Goal: Task Accomplishment & Management: Manage account settings

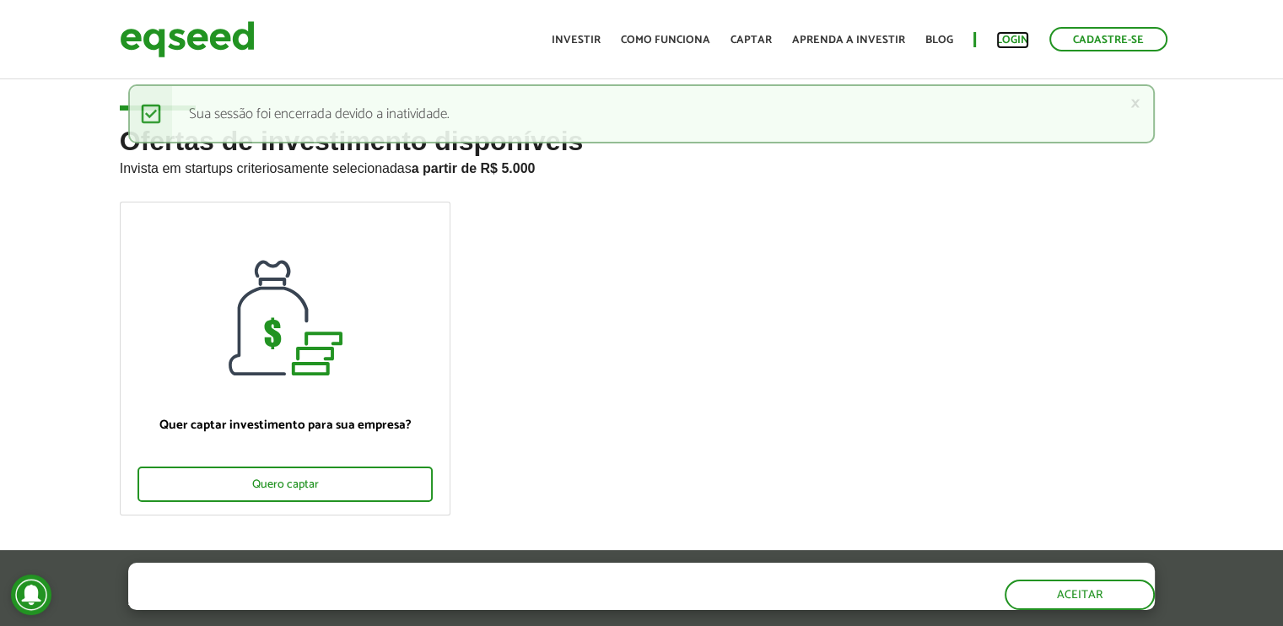
click at [1012, 35] on link "Login" at bounding box center [1012, 40] width 33 height 11
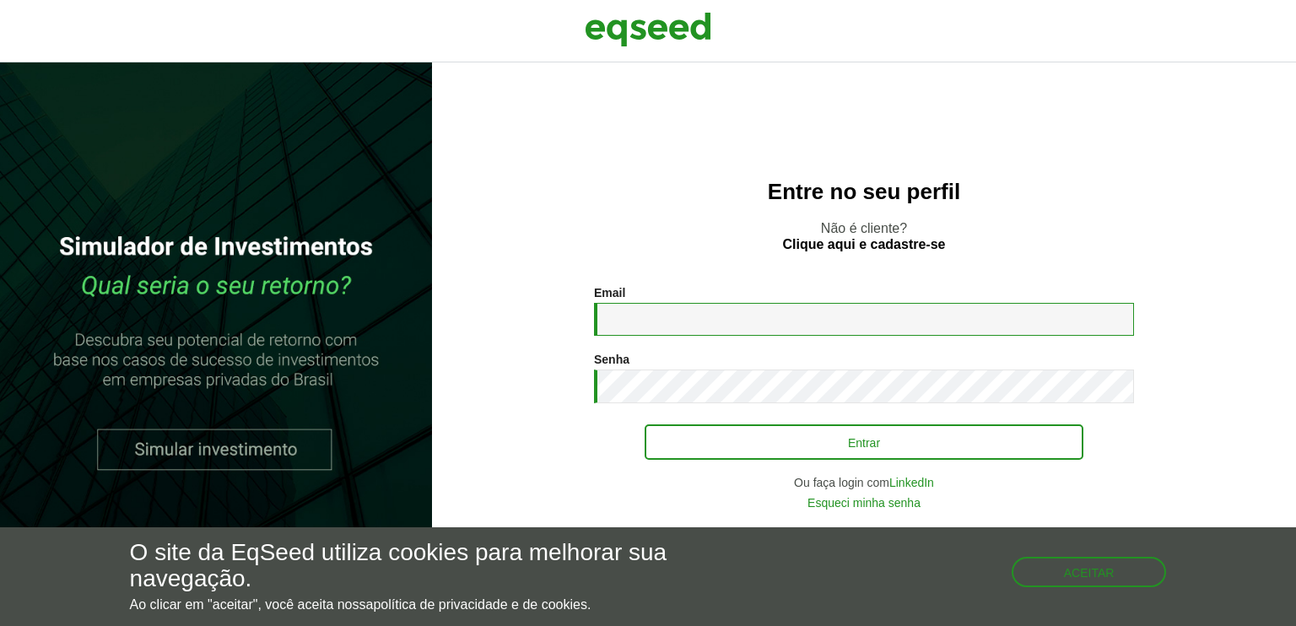
type input "**********"
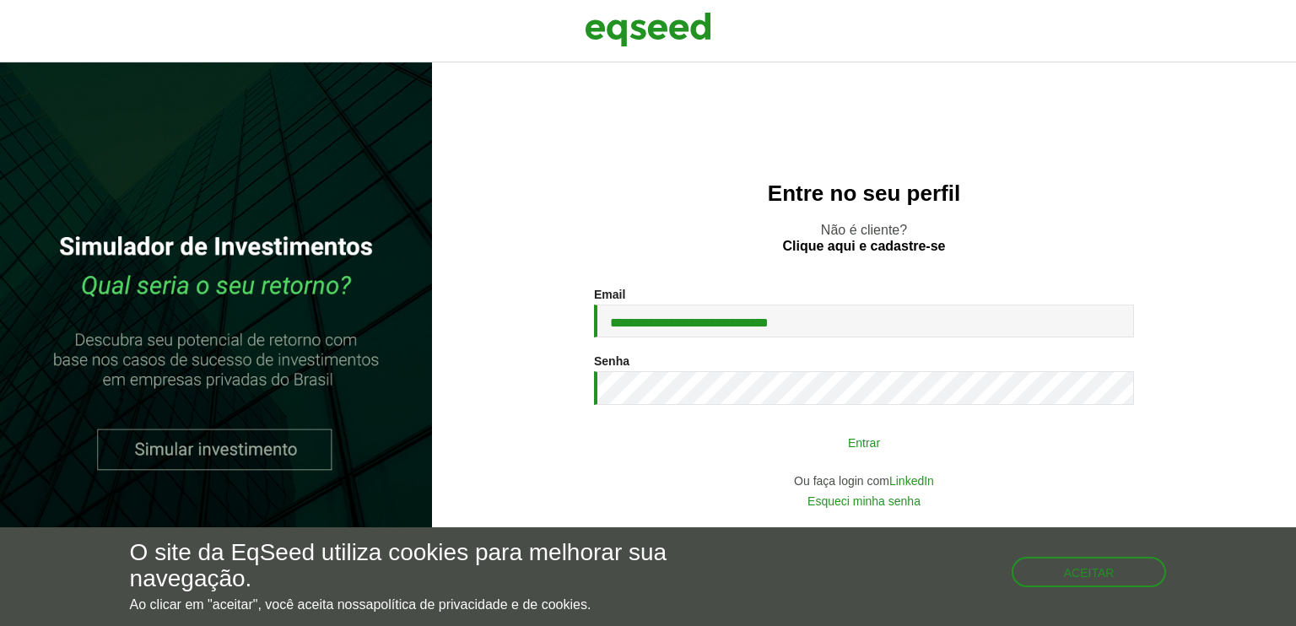
click at [864, 448] on button "Entrar" at bounding box center [864, 442] width 439 height 32
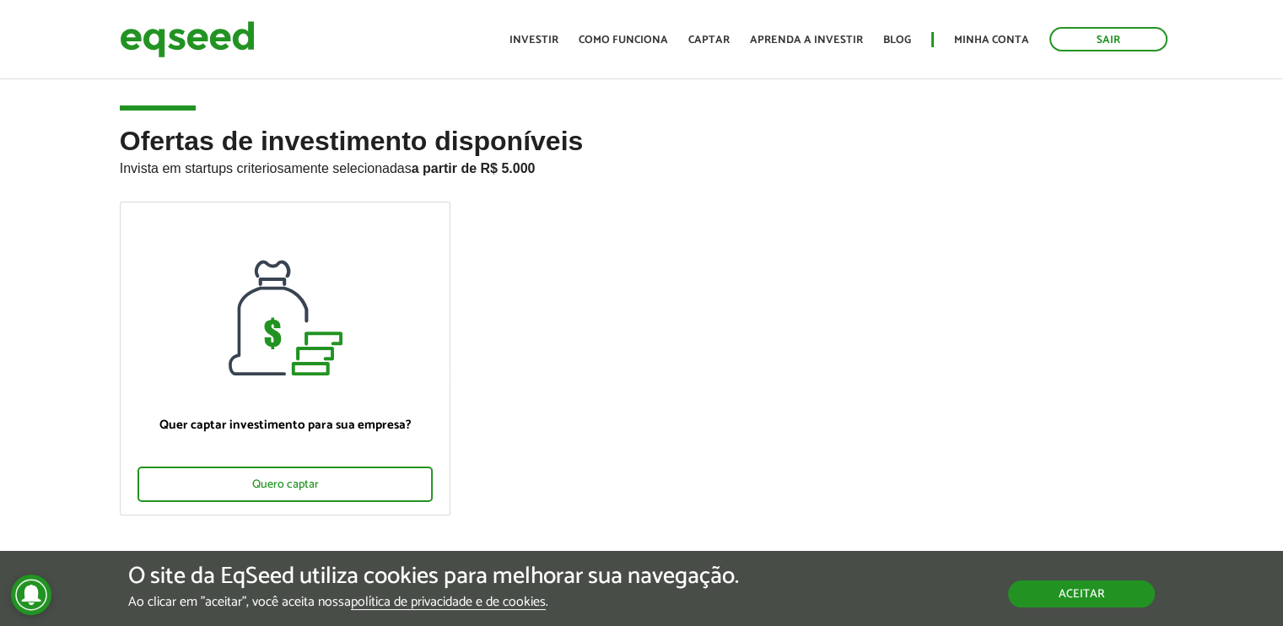
click at [1046, 604] on button "Aceitar" at bounding box center [1081, 593] width 147 height 27
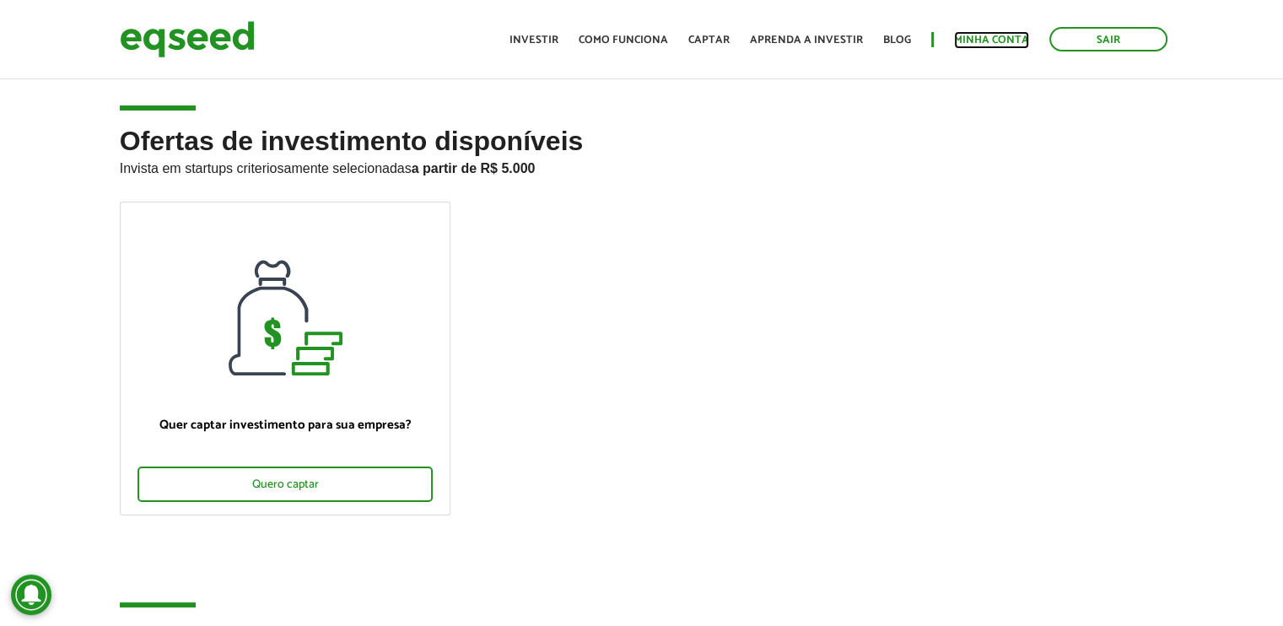
click at [984, 44] on link "Minha conta" at bounding box center [991, 40] width 75 height 11
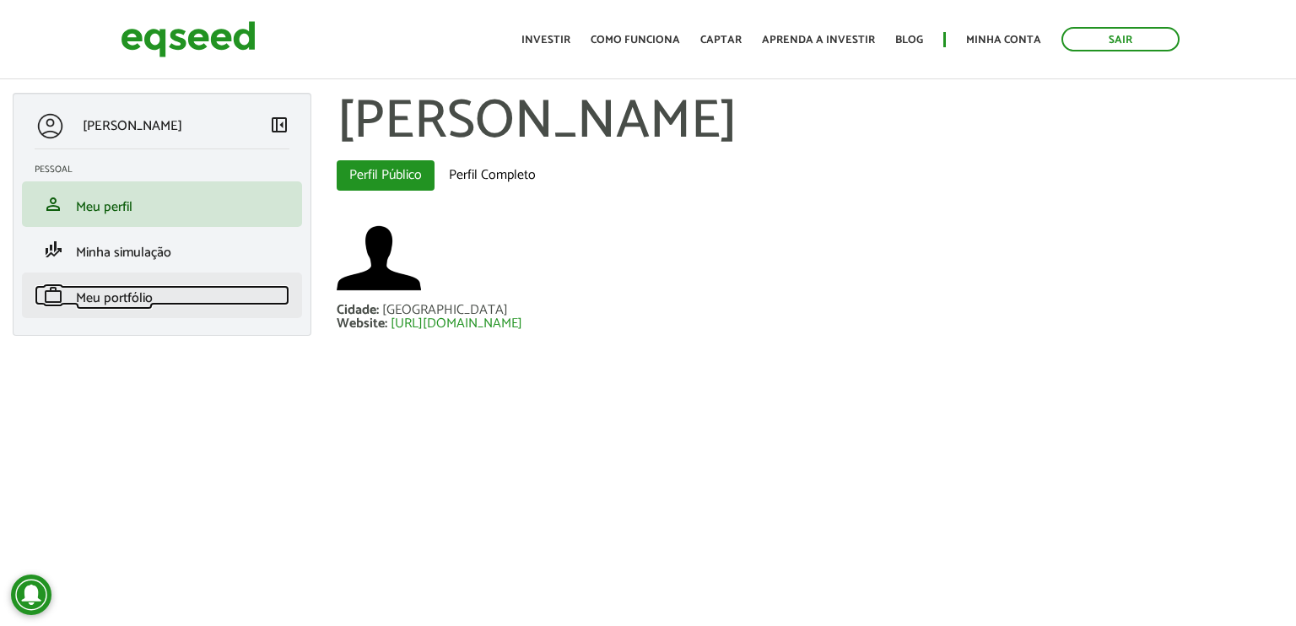
click at [131, 302] on span "Meu portfólio" at bounding box center [114, 298] width 77 height 23
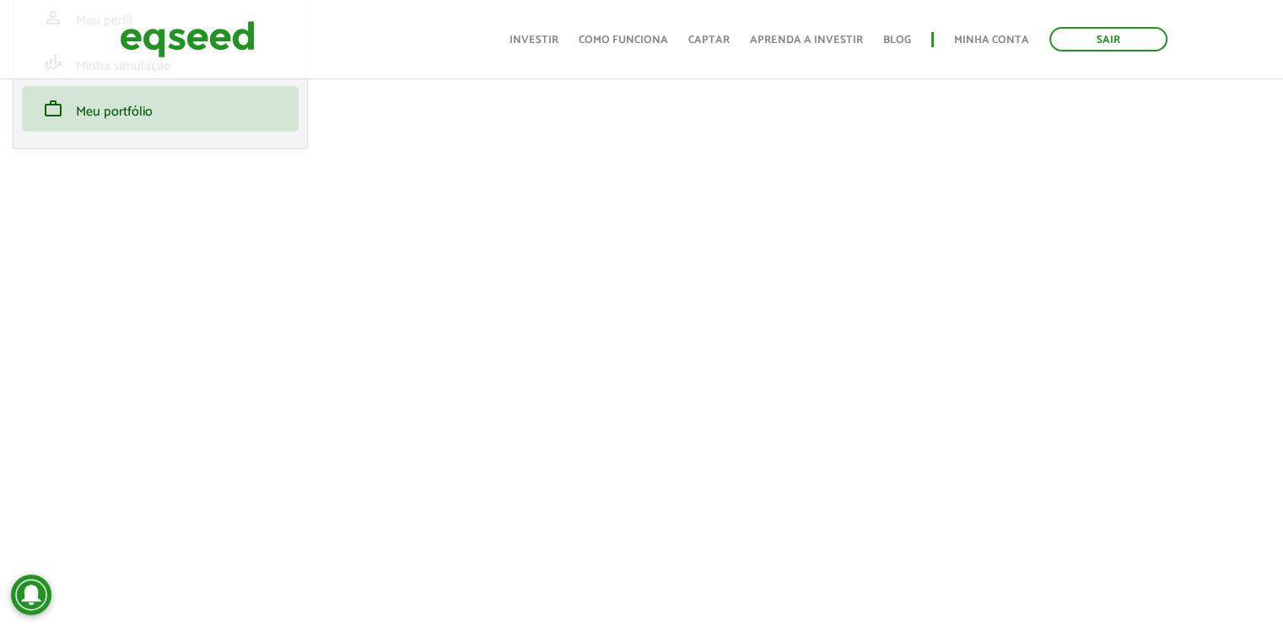
scroll to position [163, 0]
